Goal: Task Accomplishment & Management: Manage account settings

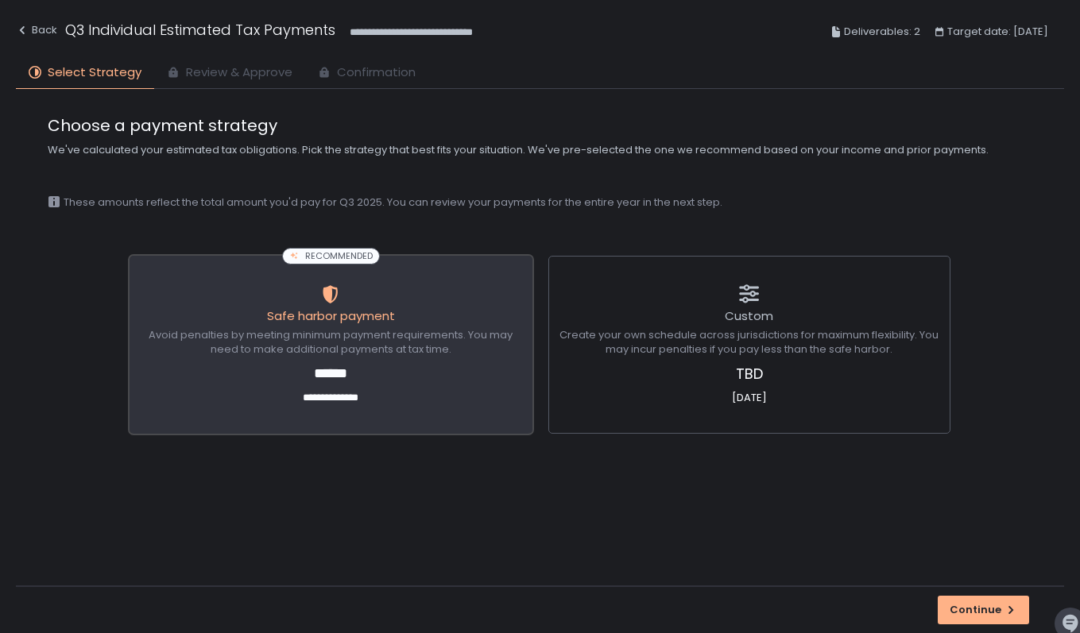
click at [312, 350] on span "Avoid penalties by meeting minimum payment requirements. You may need to make a…" at bounding box center [330, 342] width 391 height 29
click at [970, 606] on div "Continue" at bounding box center [984, 610] width 68 height 14
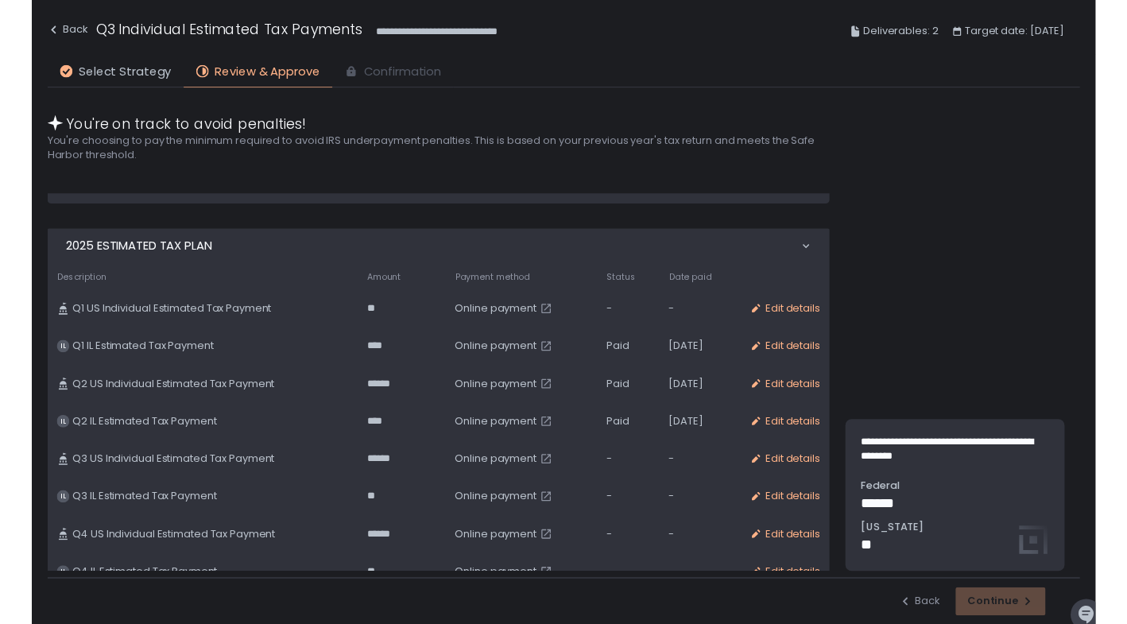
scroll to position [462, 0]
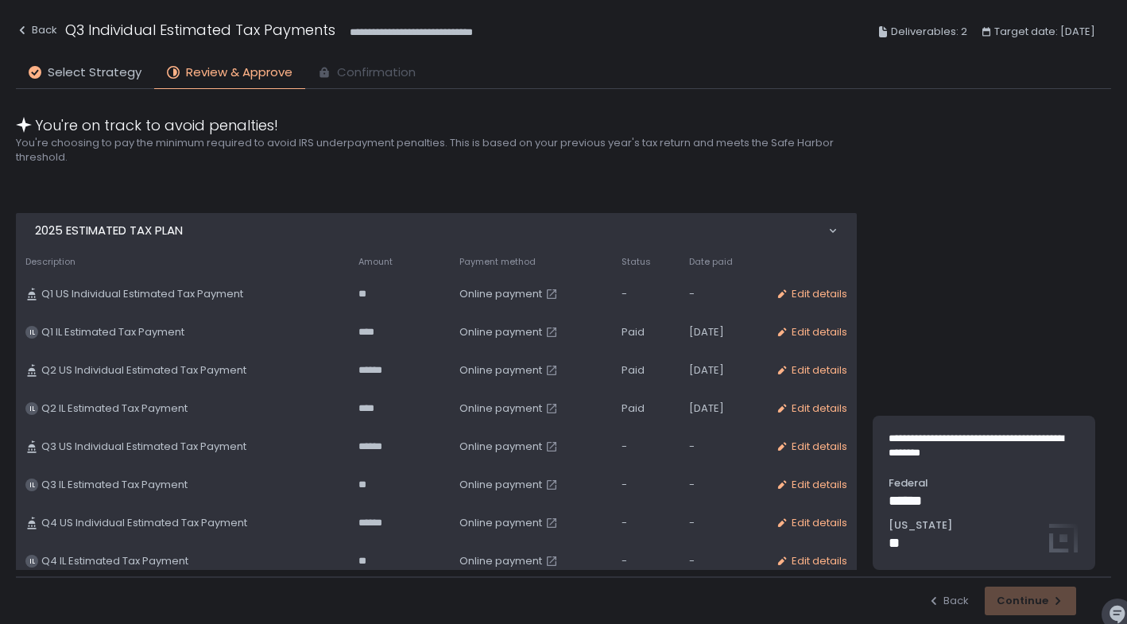
click at [494, 448] on span "Online payment" at bounding box center [500, 446] width 83 height 14
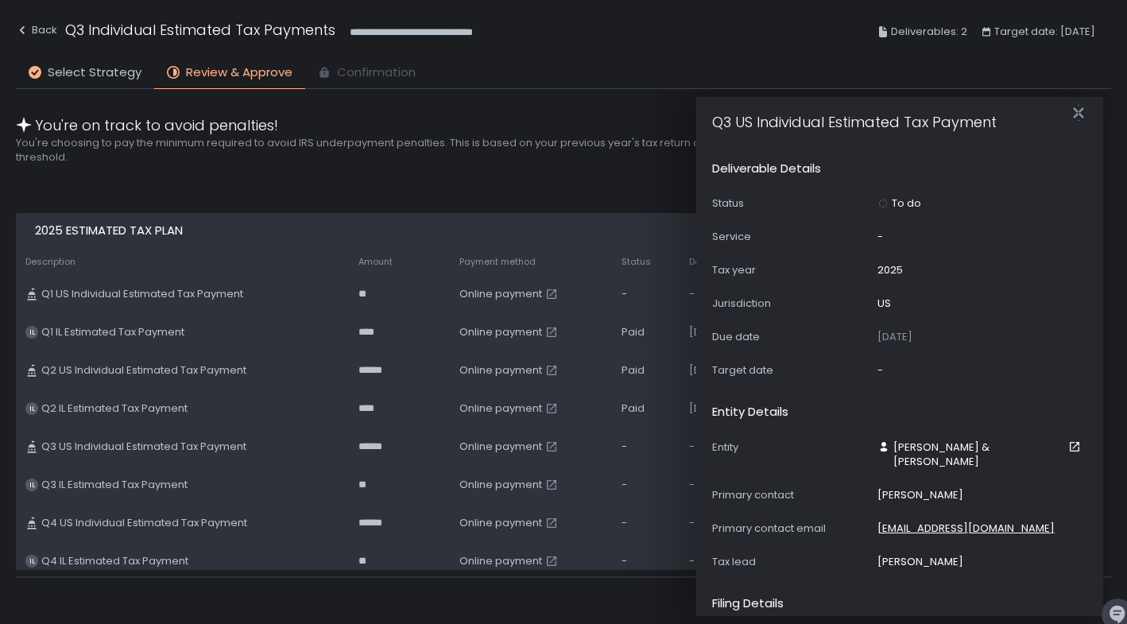
scroll to position [0, 0]
click at [546, 157] on h2 "You're choosing to pay the minimum required to avoid IRS underpayment penalties…" at bounding box center [440, 150] width 848 height 29
click at [72, 64] on span "Select Strategy" at bounding box center [95, 73] width 94 height 18
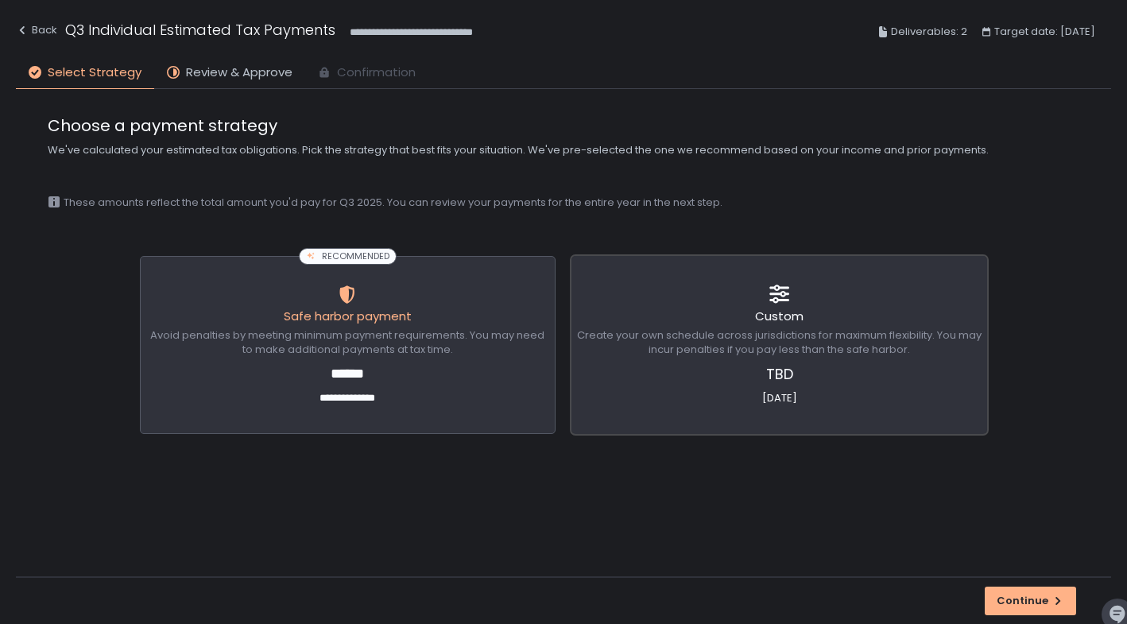
click at [749, 314] on div "Custom" at bounding box center [779, 318] width 404 height 21
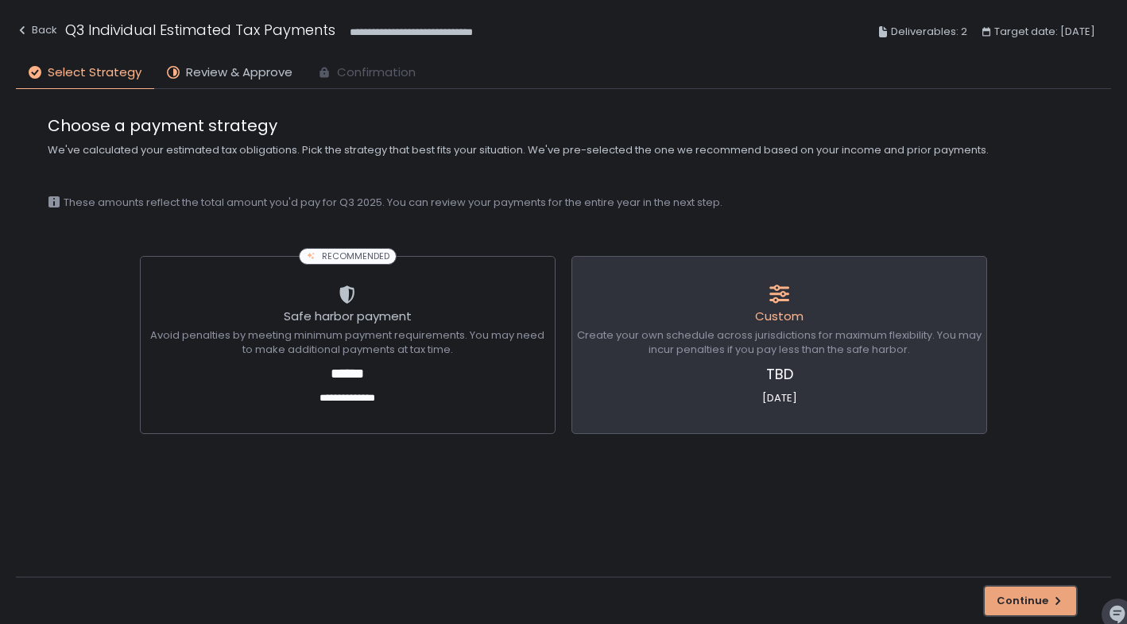
click at [1014, 594] on div "Continue" at bounding box center [1030, 601] width 68 height 14
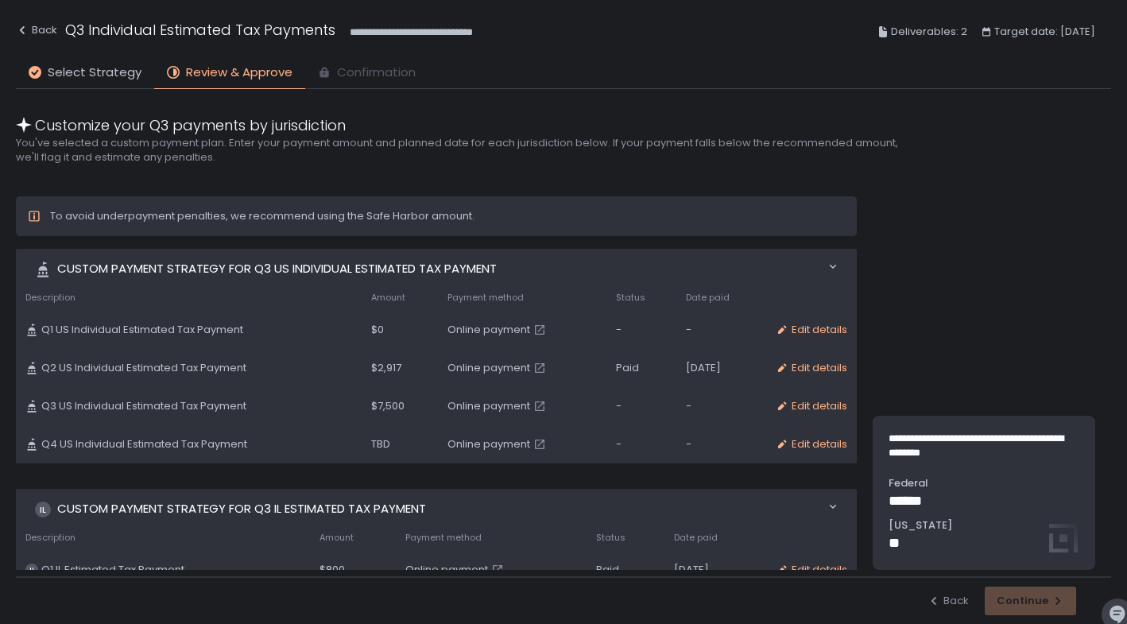
click at [375, 408] on span "$7,500" at bounding box center [387, 406] width 33 height 14
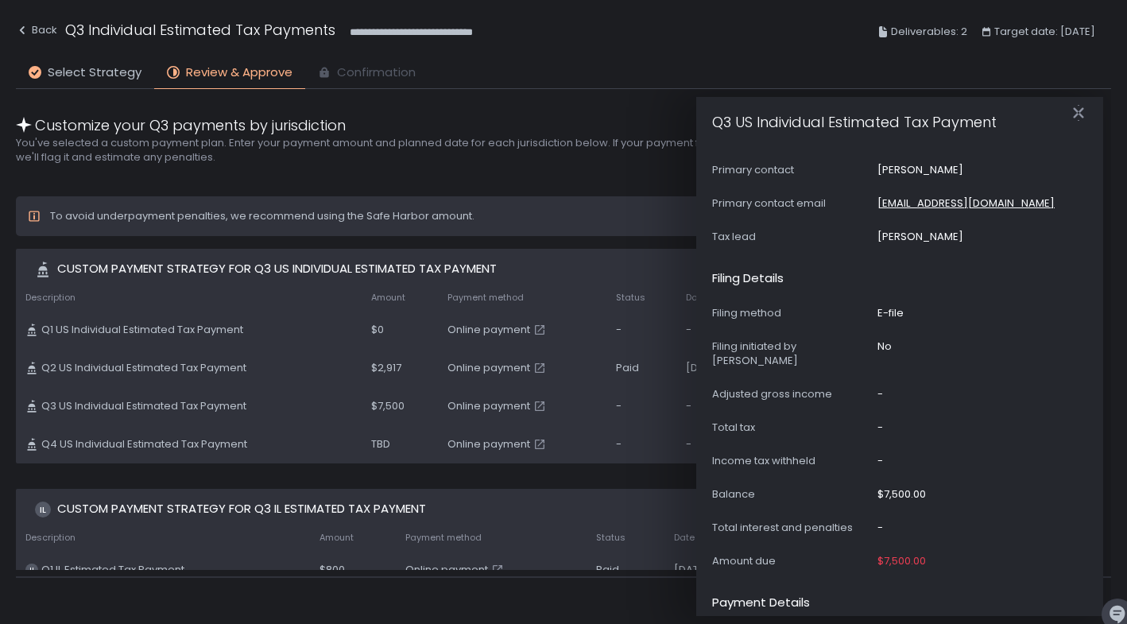
scroll to position [352, 0]
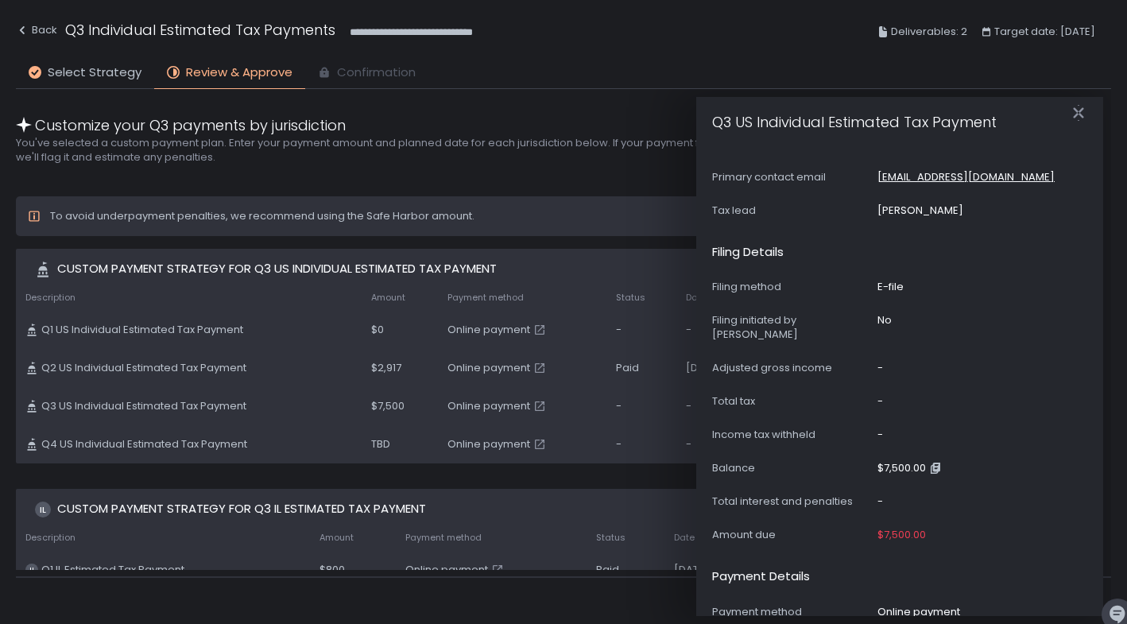
click at [893, 461] on div "$7,500.00" at bounding box center [901, 468] width 48 height 14
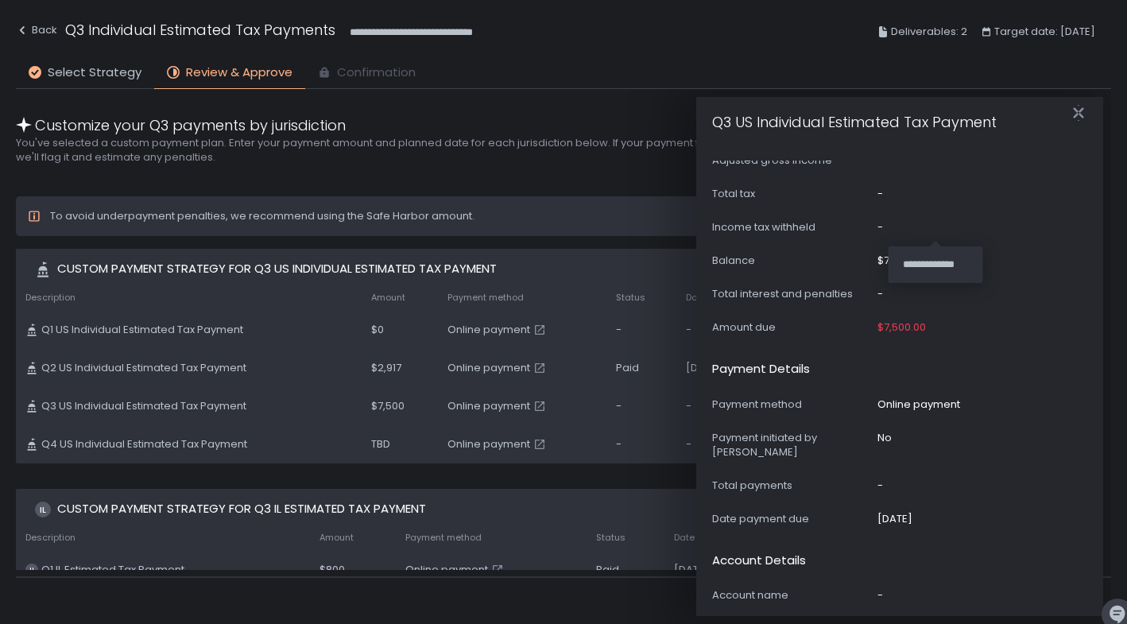
scroll to position [558, 0]
click at [1078, 115] on icon "button" at bounding box center [1078, 113] width 16 height 16
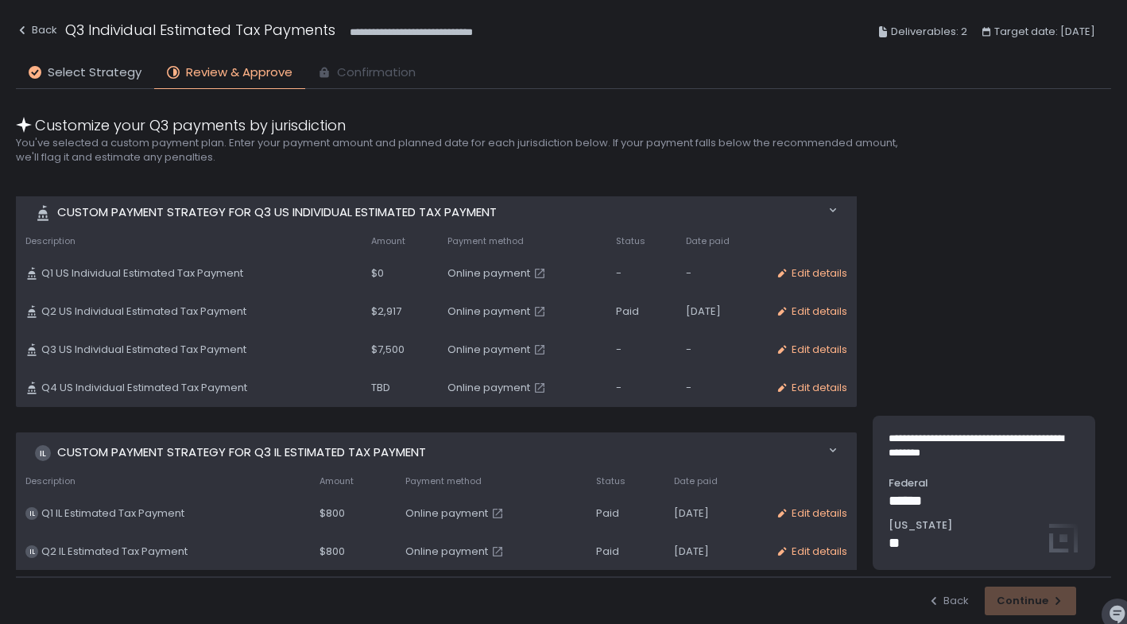
scroll to position [0, 0]
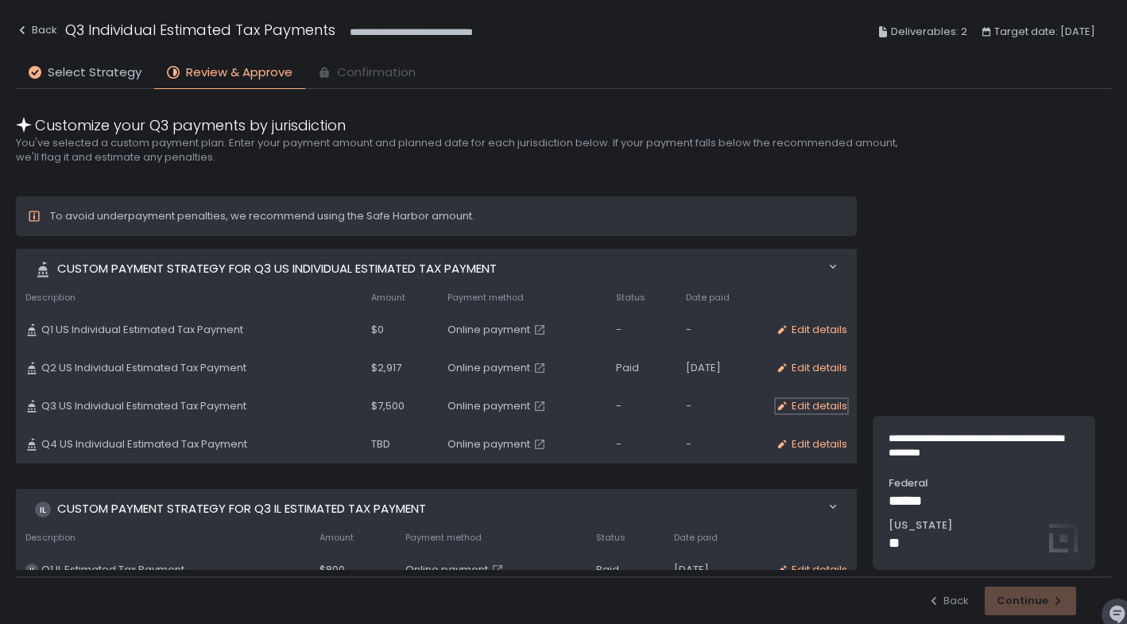
click at [791, 408] on div "Edit details" at bounding box center [812, 406] width 72 height 14
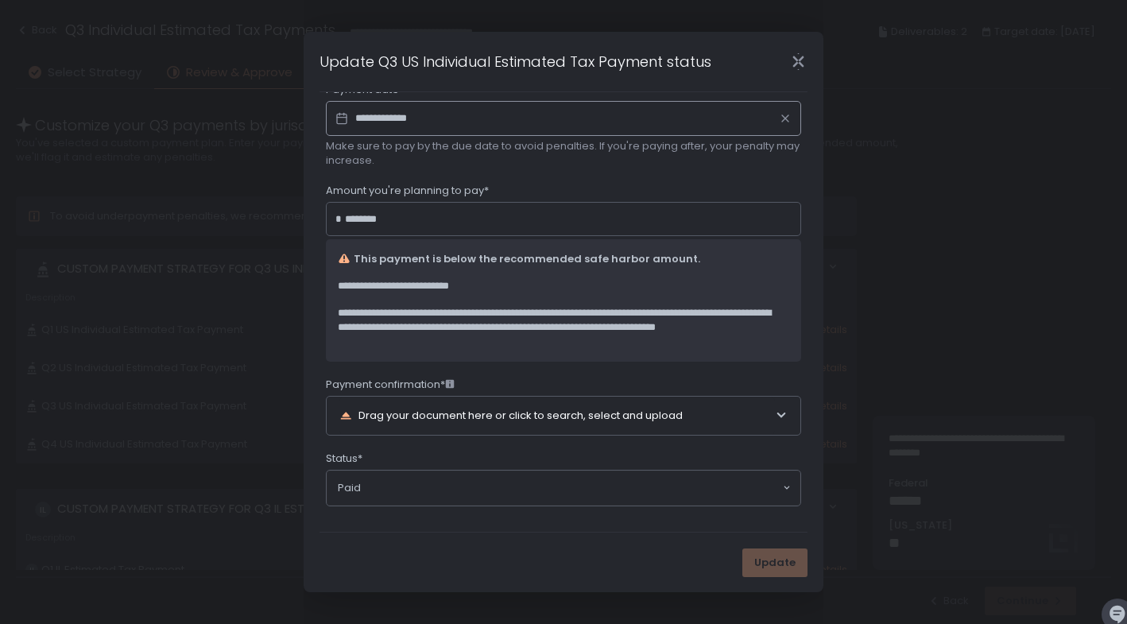
scroll to position [194, 0]
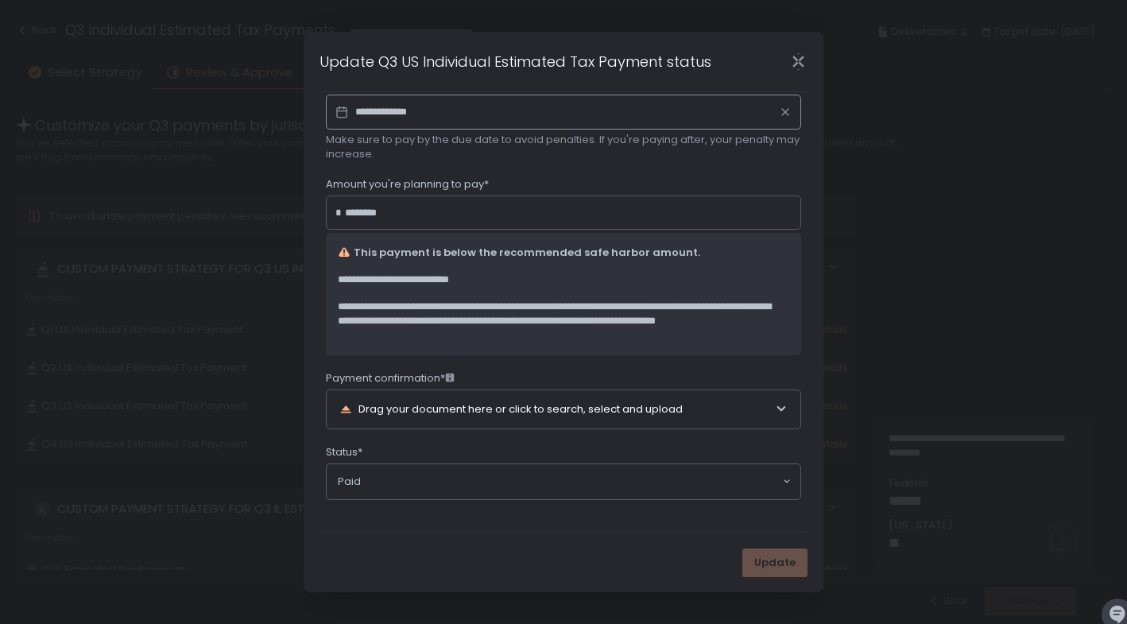
click at [453, 478] on input "Search for option" at bounding box center [571, 482] width 420 height 16
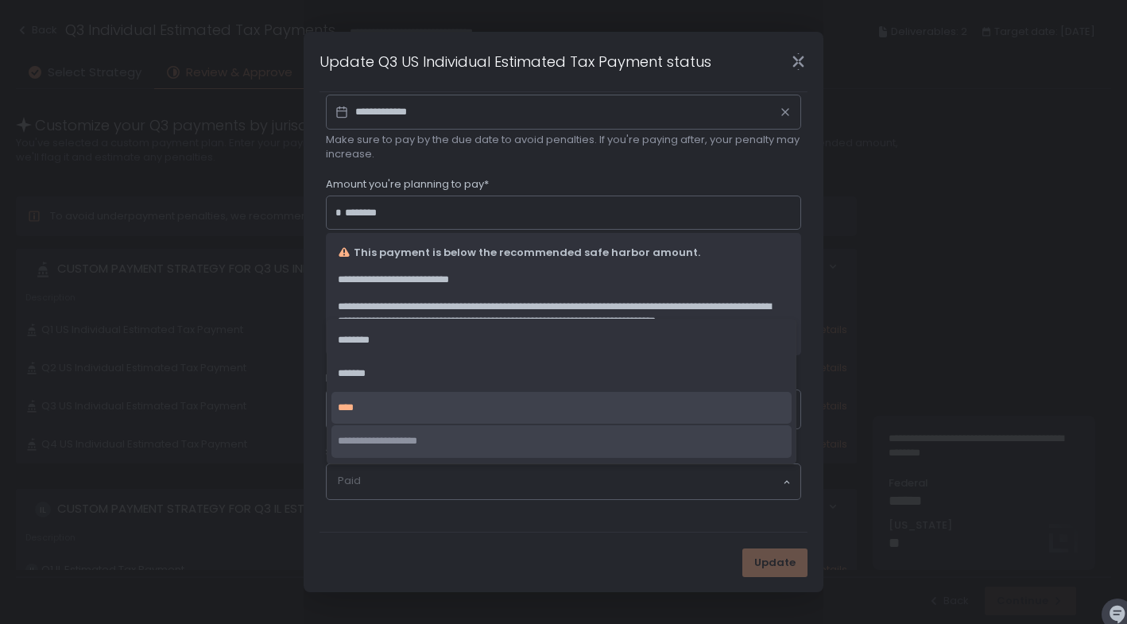
click at [417, 446] on span "**********" at bounding box center [377, 440] width 79 height 10
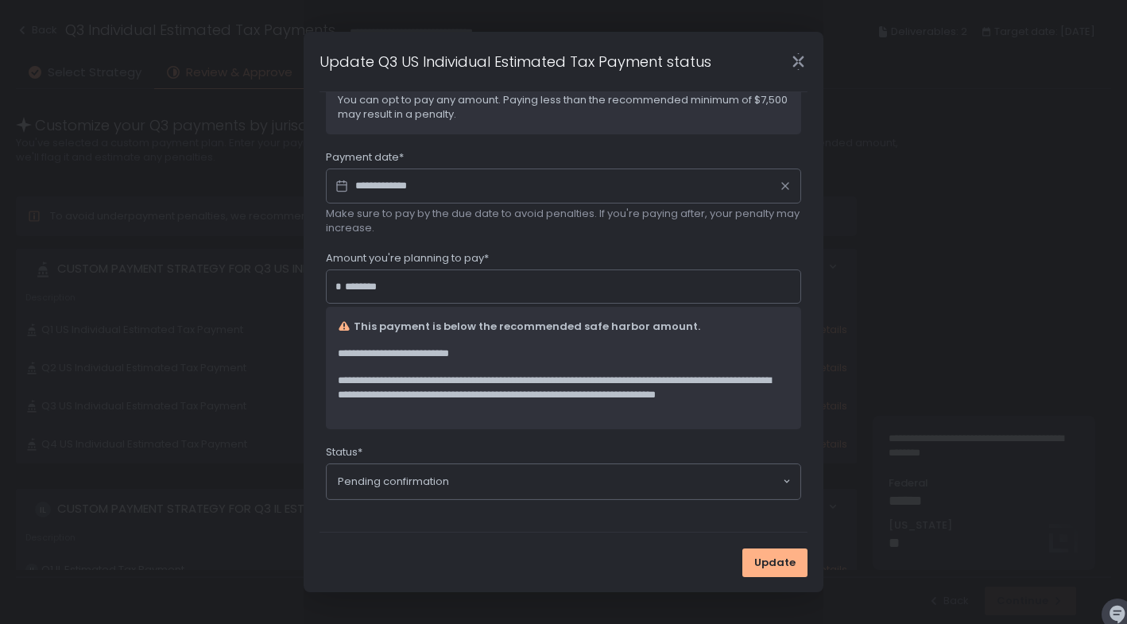
scroll to position [97, 0]
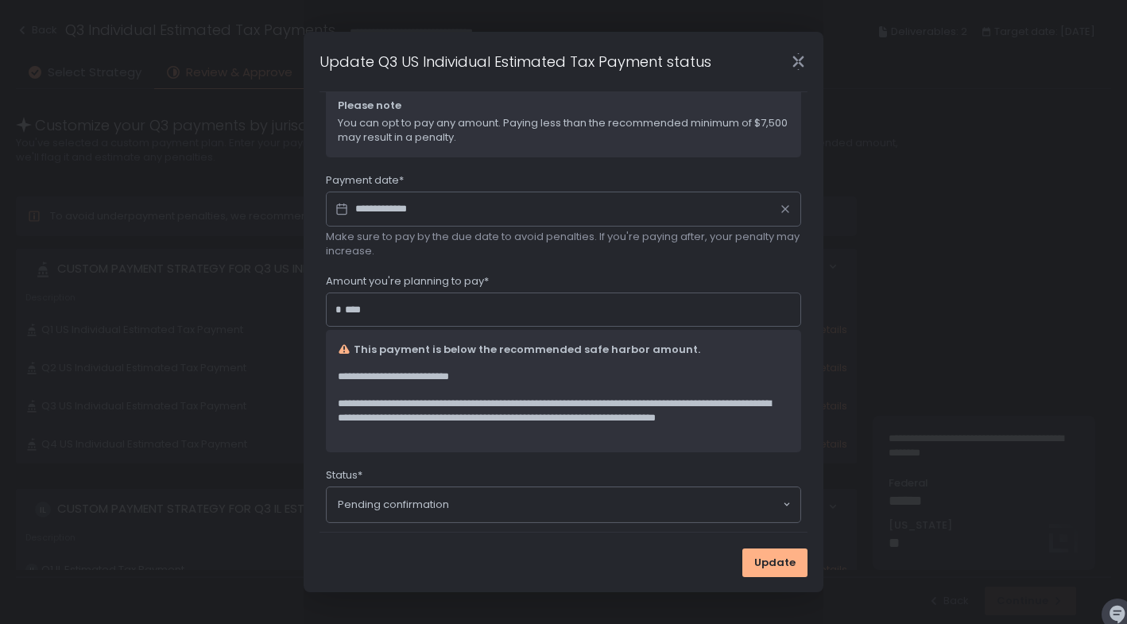
click at [377, 310] on input "****" at bounding box center [568, 310] width 447 height 16
type input "********"
click at [387, 208] on input "**********" at bounding box center [563, 209] width 475 height 35
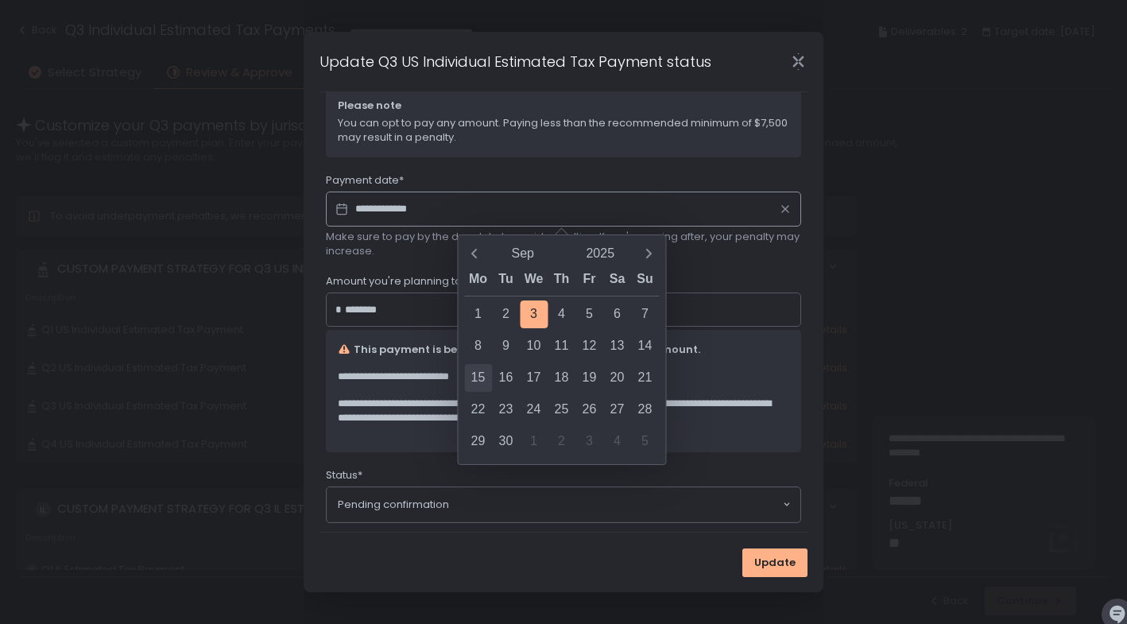
click at [478, 378] on div "15" at bounding box center [478, 378] width 28 height 28
type input "**********"
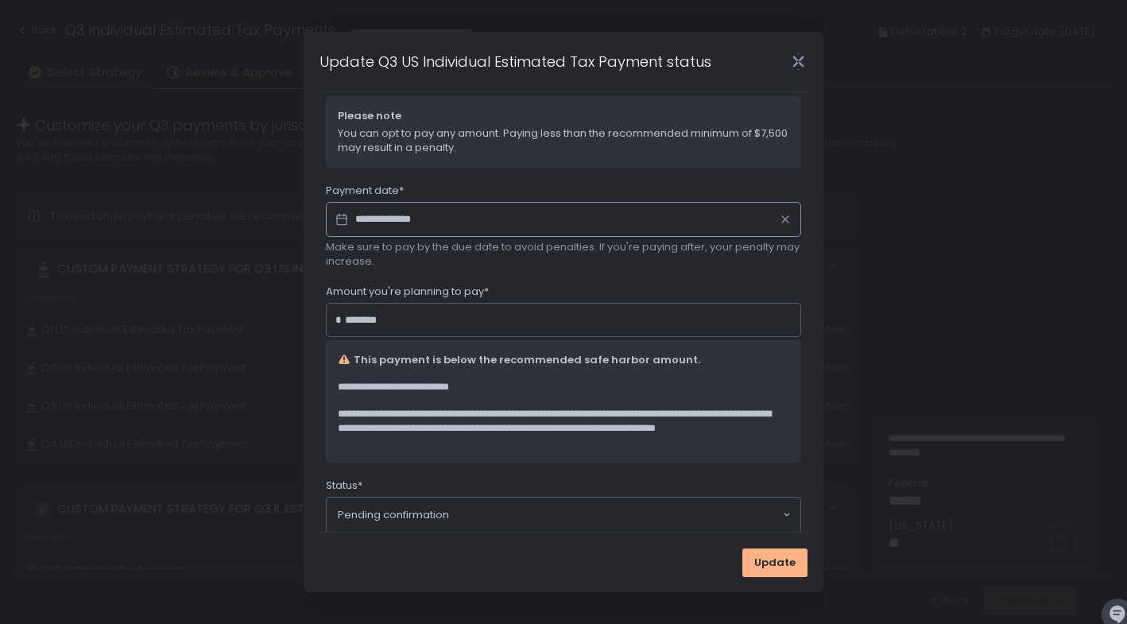
scroll to position [120, 0]
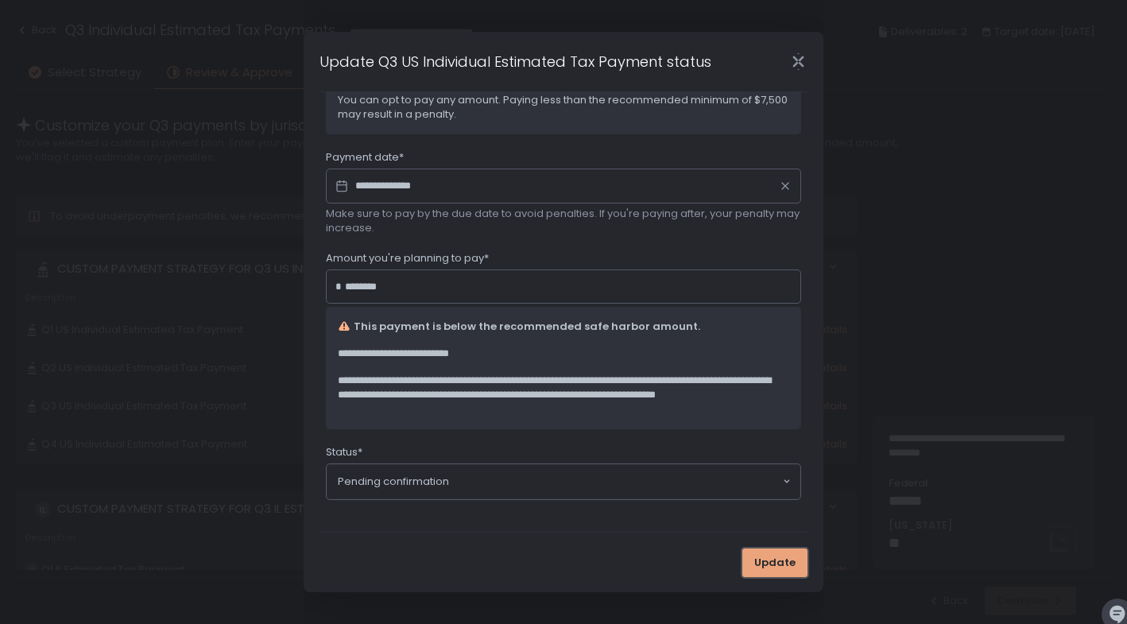
click at [777, 563] on span "Update" at bounding box center [774, 562] width 41 height 14
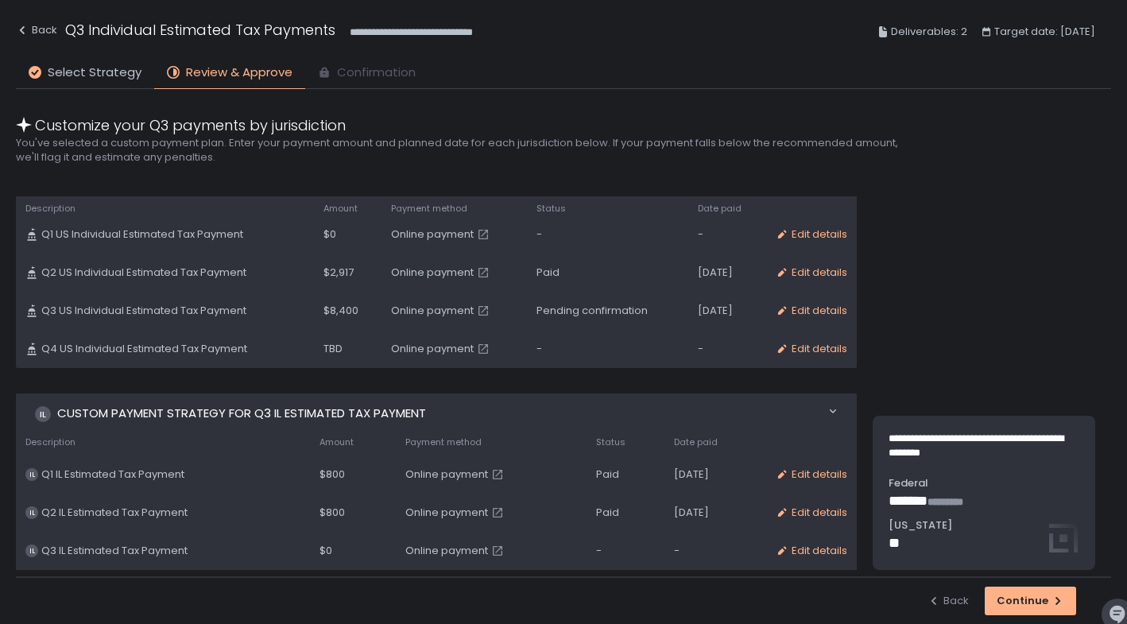
scroll to position [133, 0]
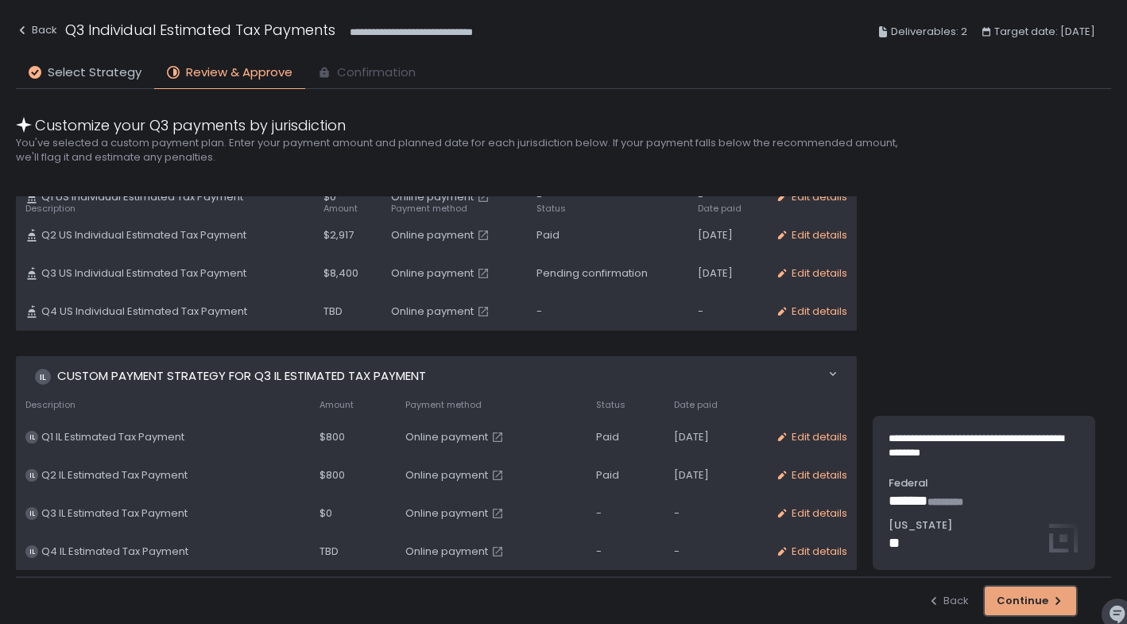
click at [1034, 601] on div "Continue" at bounding box center [1030, 601] width 68 height 14
